Goal: Task Accomplishment & Management: Use online tool/utility

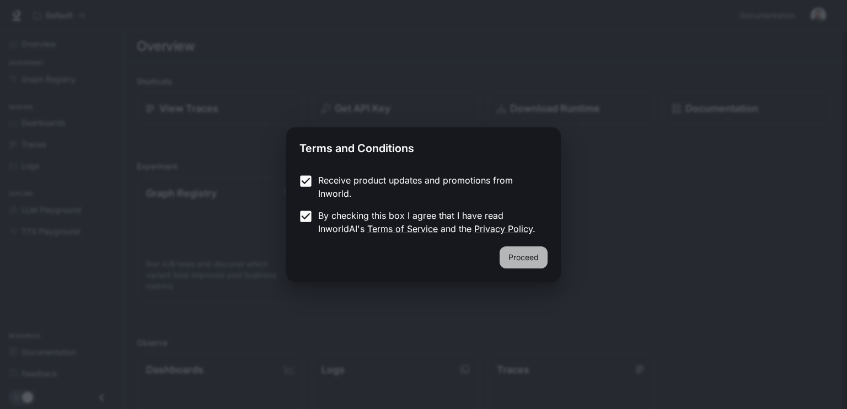
click at [527, 260] on button "Proceed" at bounding box center [524, 257] width 48 height 22
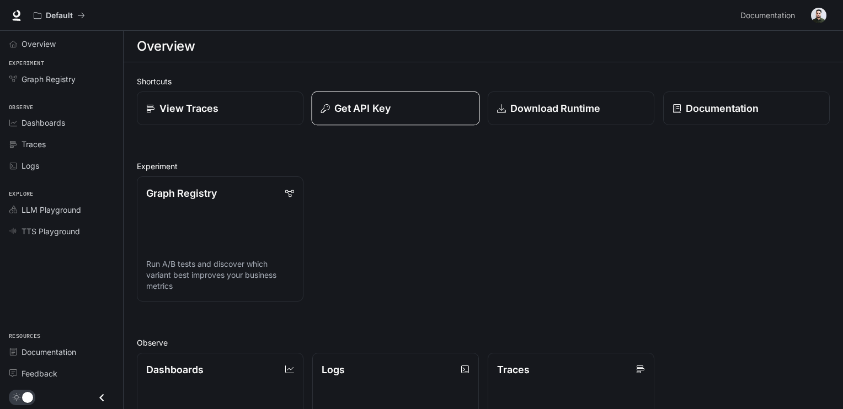
click at [411, 114] on div "Get API Key" at bounding box center [395, 108] width 149 height 15
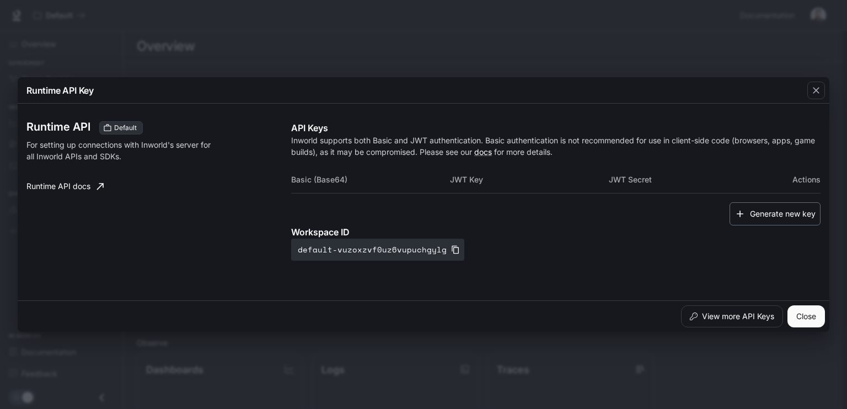
click at [755, 209] on button "Generate new key" at bounding box center [774, 214] width 91 height 24
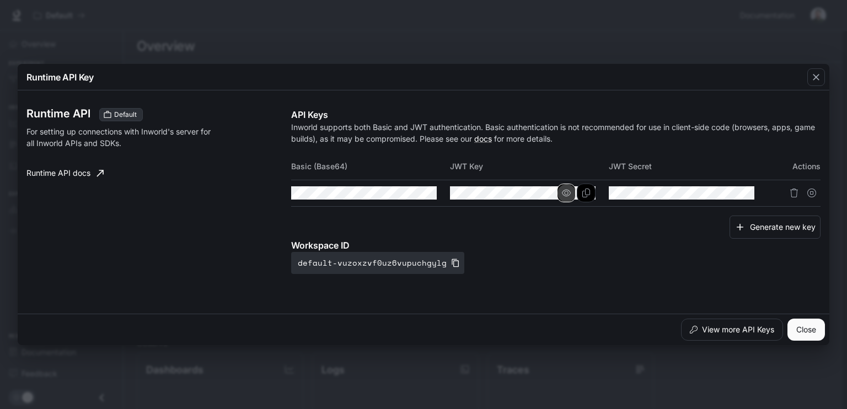
click at [571, 194] on icon "button" at bounding box center [566, 193] width 9 height 9
click at [410, 192] on icon "button" at bounding box center [407, 193] width 9 height 9
click at [723, 190] on icon "button" at bounding box center [725, 193] width 9 height 9
click at [521, 273] on div "Workspace ID default-vuzoxzvf0uz6vupuchgylg" at bounding box center [555, 256] width 529 height 35
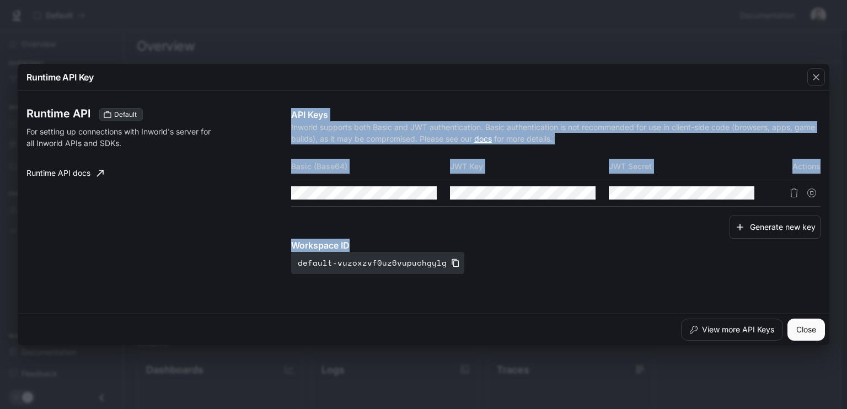
drag, startPoint x: 282, startPoint y: 160, endPoint x: 600, endPoint y: 265, distance: 335.5
click at [600, 265] on div "Runtime API Default For setting up connections with Inworld's server for all In…" at bounding box center [423, 202] width 794 height 214
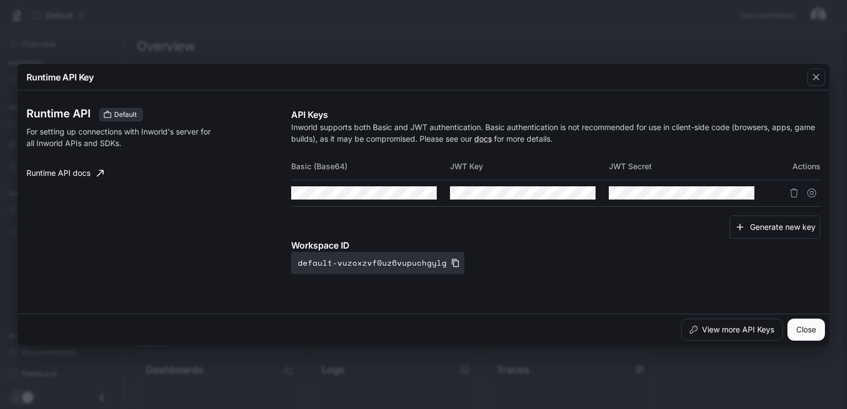
click at [600, 265] on div "Workspace ID default-vuzoxzvf0uz6vupuchgylg" at bounding box center [555, 256] width 529 height 35
click at [516, 256] on div "Workspace ID default-vuzoxzvf0uz6vupuchgylg" at bounding box center [555, 256] width 529 height 35
click at [812, 80] on icon "button" at bounding box center [816, 77] width 11 height 11
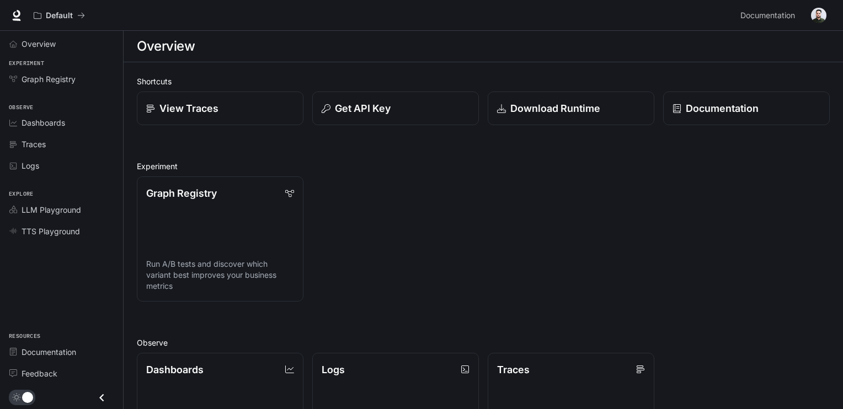
click at [617, 224] on div "Graph Registry Run A/B tests and discover which variant best improves your busi…" at bounding box center [478, 235] width 701 height 134
click at [374, 106] on p "Get API Key" at bounding box center [362, 108] width 56 height 15
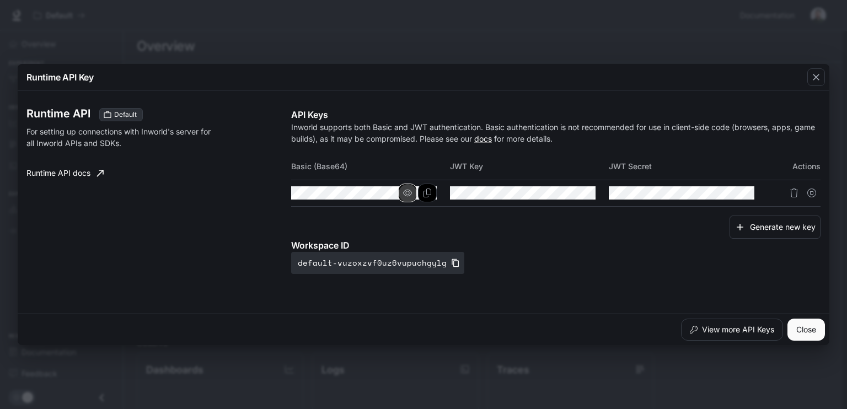
click at [408, 194] on icon "button" at bounding box center [407, 193] width 9 height 9
click at [566, 196] on icon "button" at bounding box center [566, 193] width 9 height 9
click at [733, 192] on button "button" at bounding box center [725, 193] width 19 height 19
click at [645, 255] on div "Workspace ID default-vuzoxzvf0uz6vupuchgylg" at bounding box center [555, 256] width 529 height 35
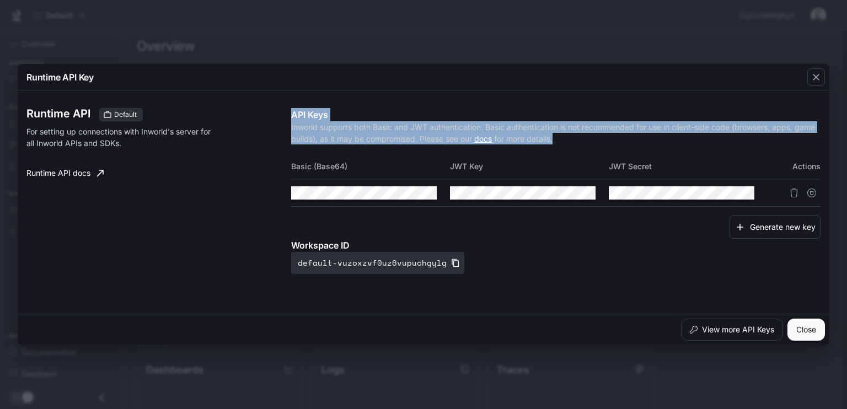
drag, startPoint x: 284, startPoint y: 160, endPoint x: 846, endPoint y: 201, distance: 563.3
click at [846, 201] on div "Runtime API Key Runtime API Default For setting up connections with Inworld's s…" at bounding box center [423, 204] width 847 height 409
copy div "API Keys Inworld supports both Basic and JWT authentication. Basic authenticati…"
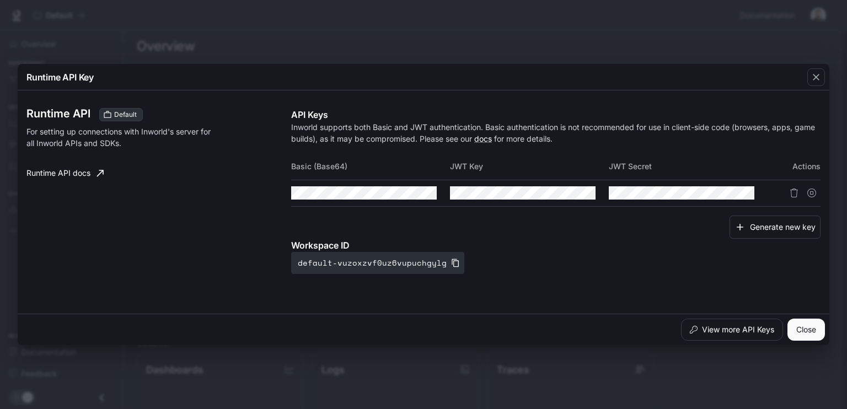
click at [468, 57] on div "Runtime API Key Runtime API Default For setting up connections with Inworld's s…" at bounding box center [423, 204] width 847 height 409
